Goal: Task Accomplishment & Management: Use online tool/utility

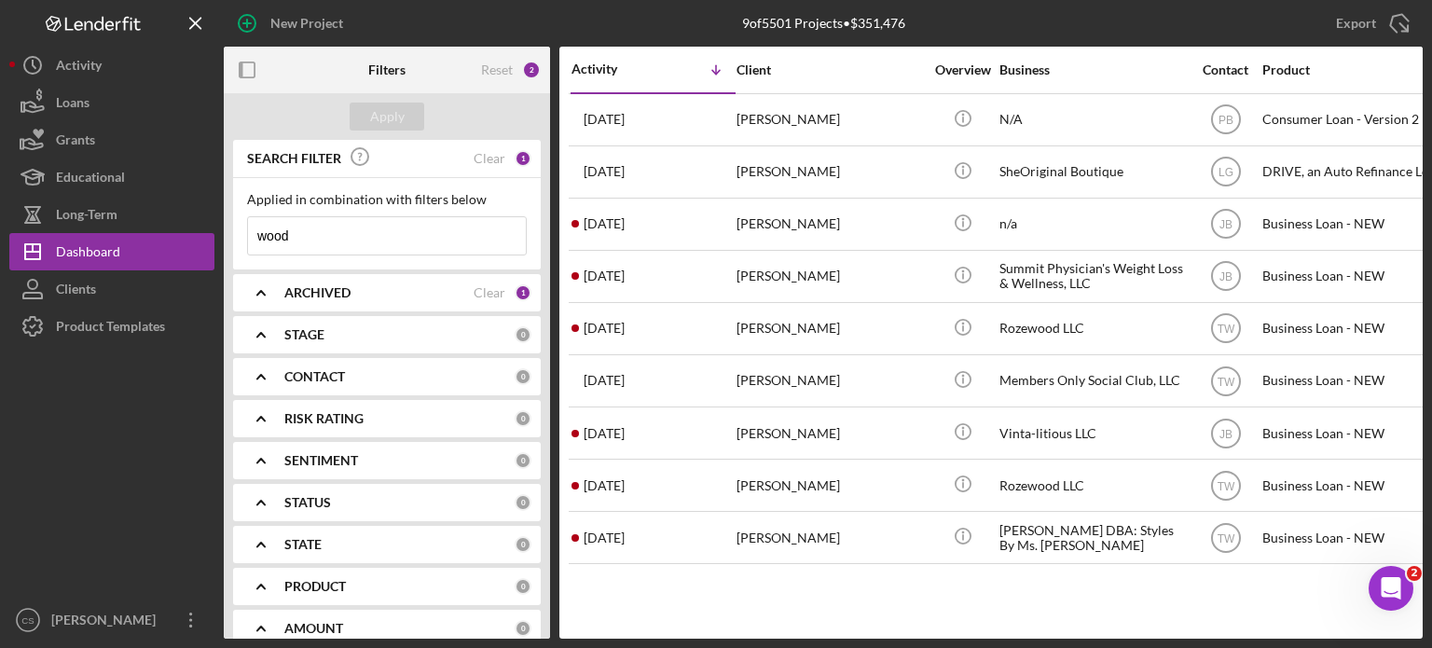
click at [297, 229] on input "wood" at bounding box center [387, 235] width 278 height 37
drag, startPoint x: 297, startPoint y: 229, endPoint x: 144, endPoint y: 223, distance: 154.0
click at [147, 229] on div "New Project 9 of 5501 Projects • $351,476 wood Export Icon/Export Filters Reset…" at bounding box center [715, 319] width 1413 height 639
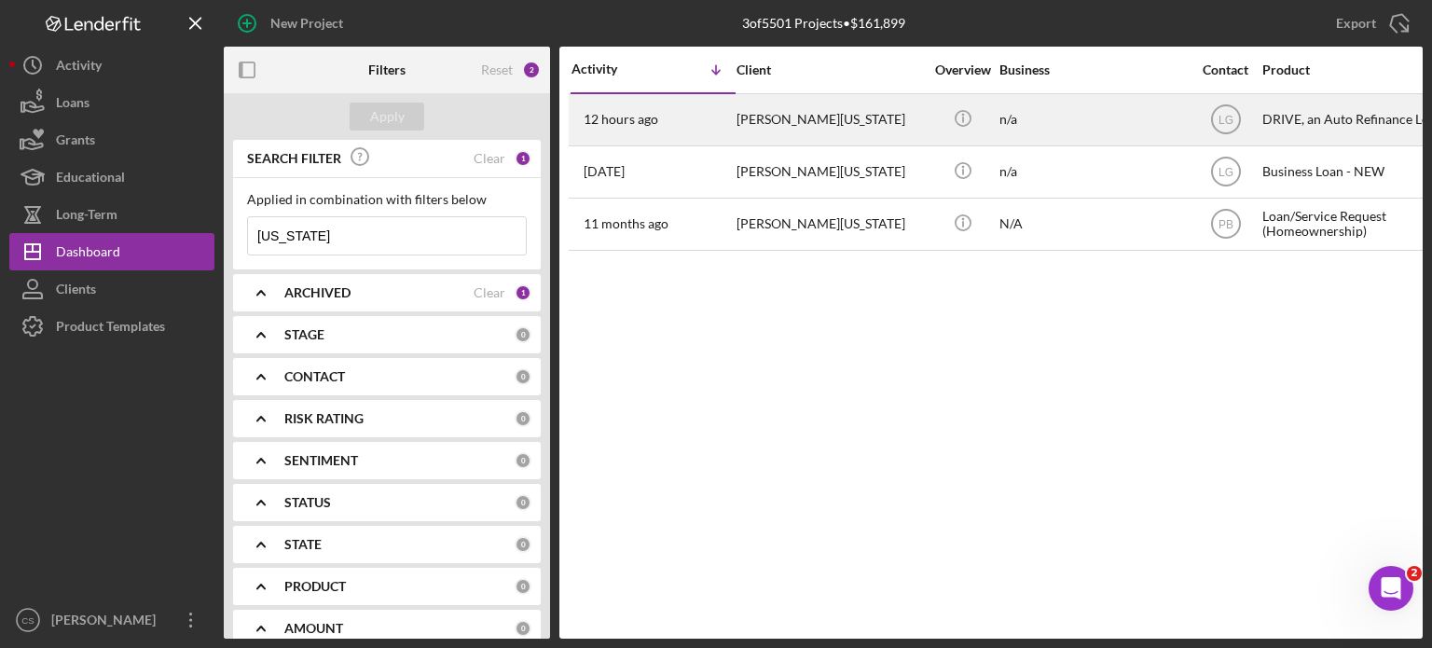
type input "[US_STATE]"
click at [608, 120] on time "12 hours ago" at bounding box center [621, 119] width 75 height 15
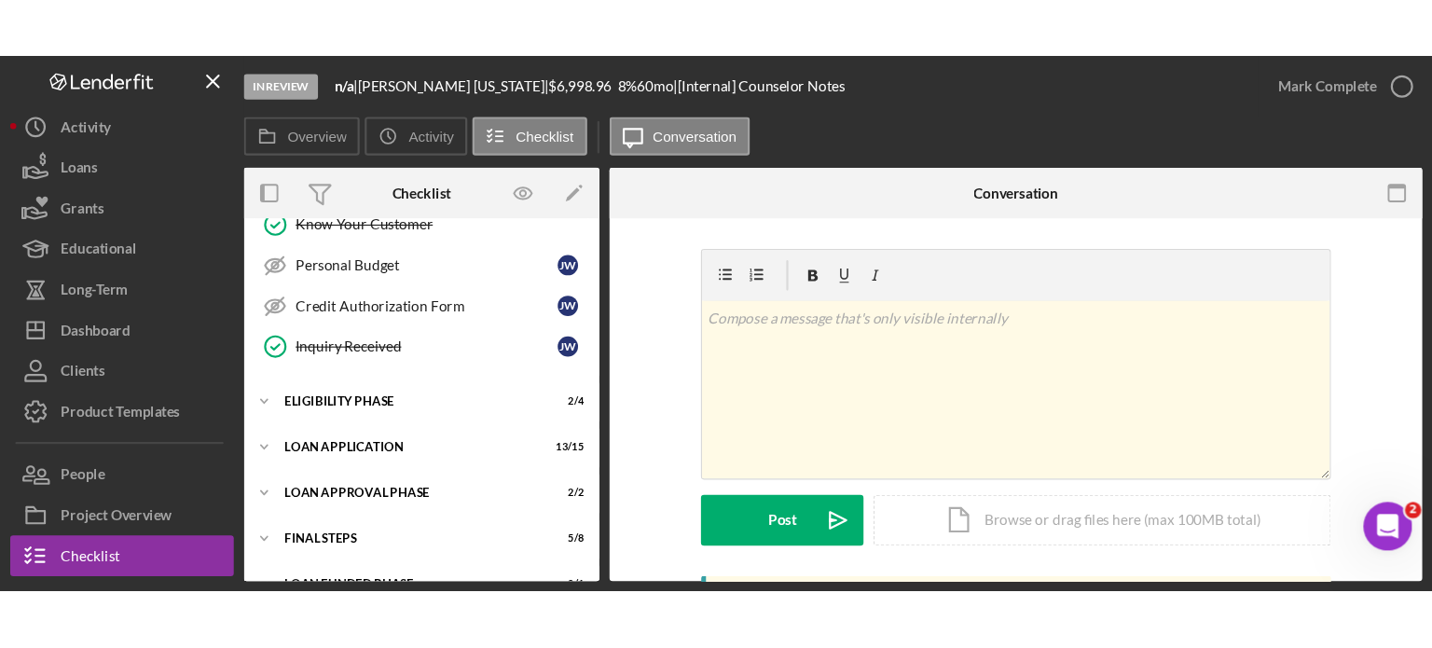
scroll to position [385, 0]
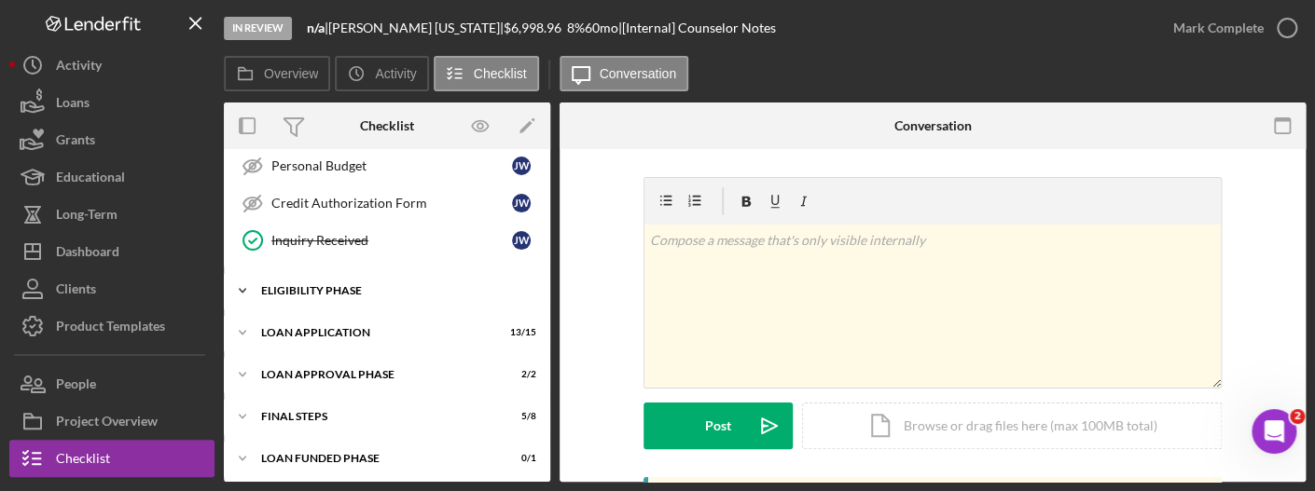
click at [248, 287] on icon "Icon/Expander" at bounding box center [242, 290] width 37 height 37
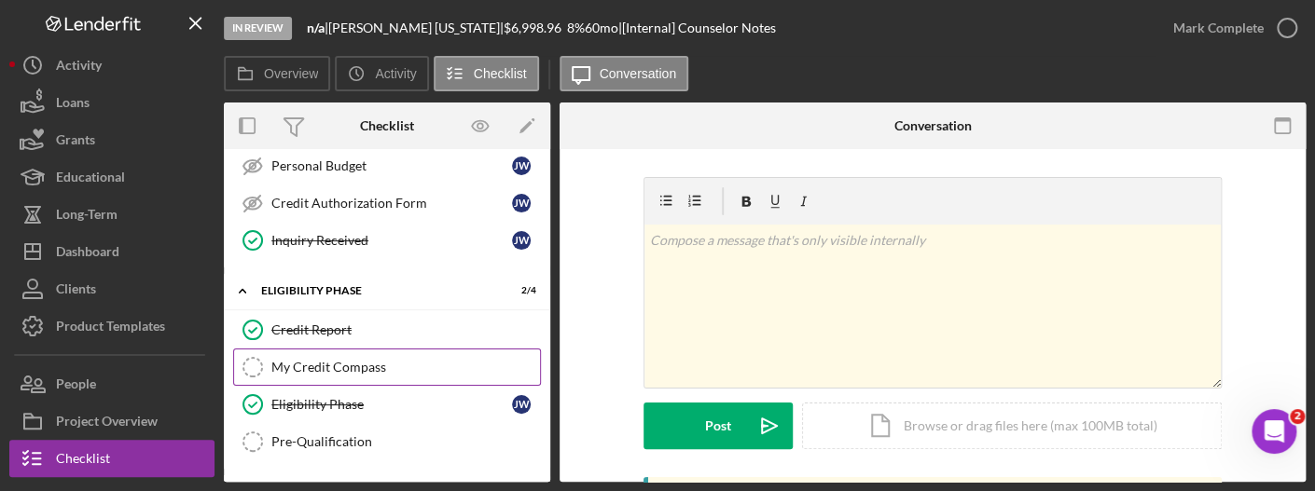
click at [283, 360] on div "My Credit Compass" at bounding box center [405, 367] width 269 height 15
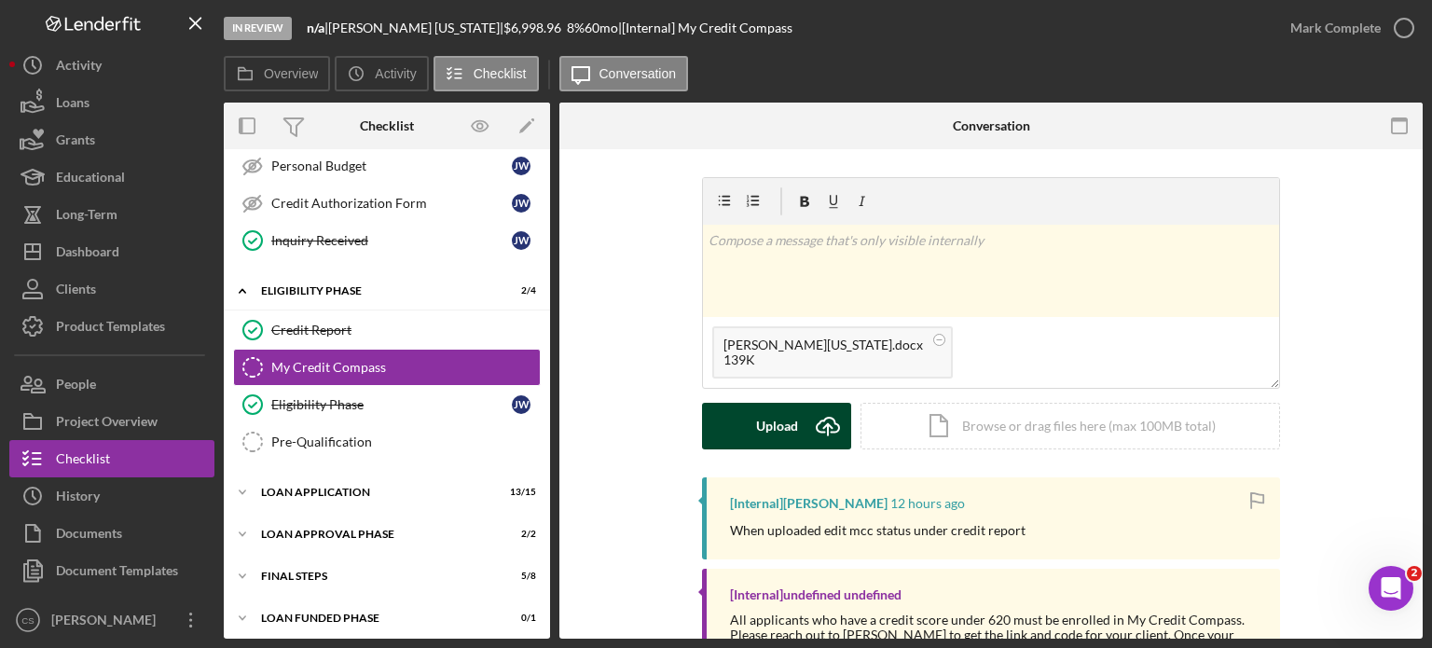
click at [821, 423] on icon "Icon/Upload" at bounding box center [828, 426] width 47 height 47
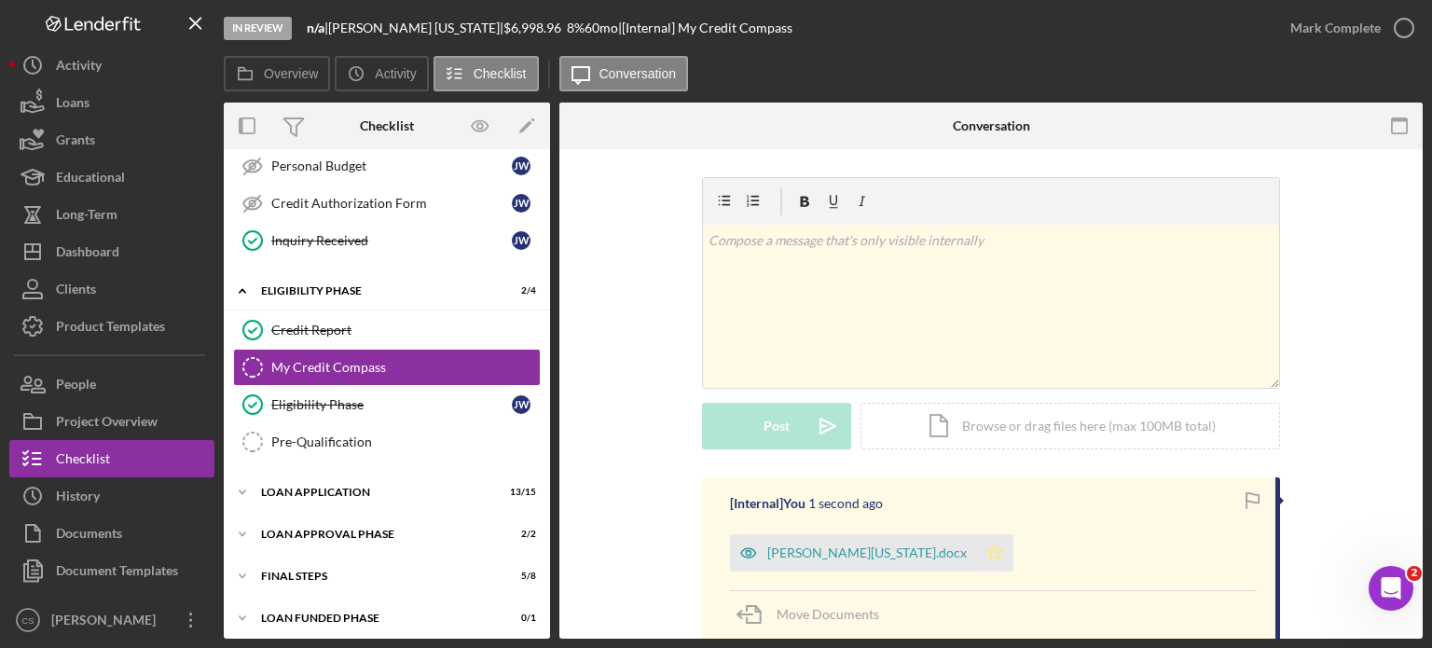
click at [976, 544] on icon "Icon/Star" at bounding box center [994, 552] width 37 height 37
click at [1399, 24] on icon "button" at bounding box center [1404, 28] width 47 height 47
